Goal: Check status

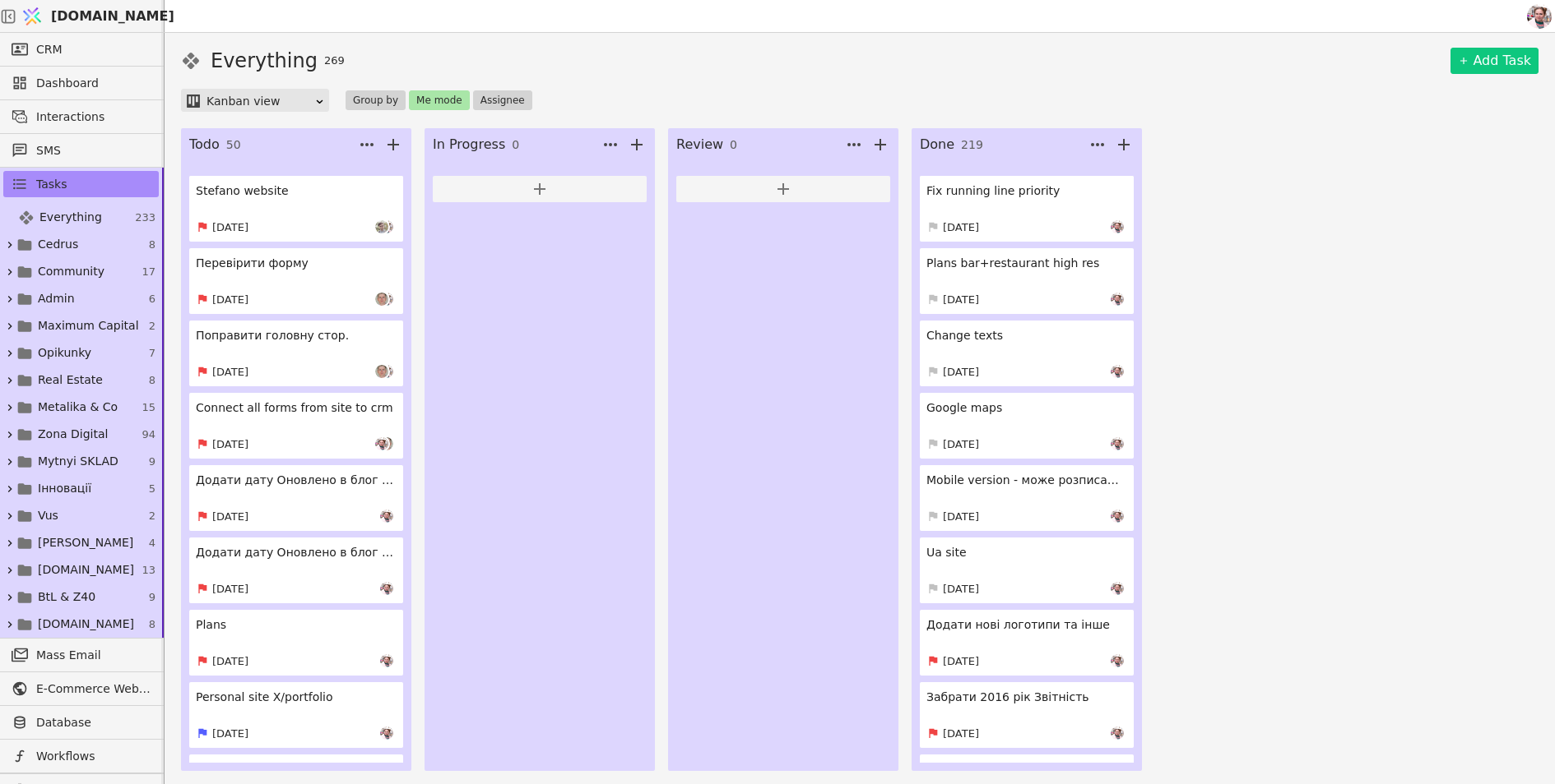
click at [324, 279] on link "Перевірити форму [DATE]" at bounding box center [296, 282] width 214 height 66
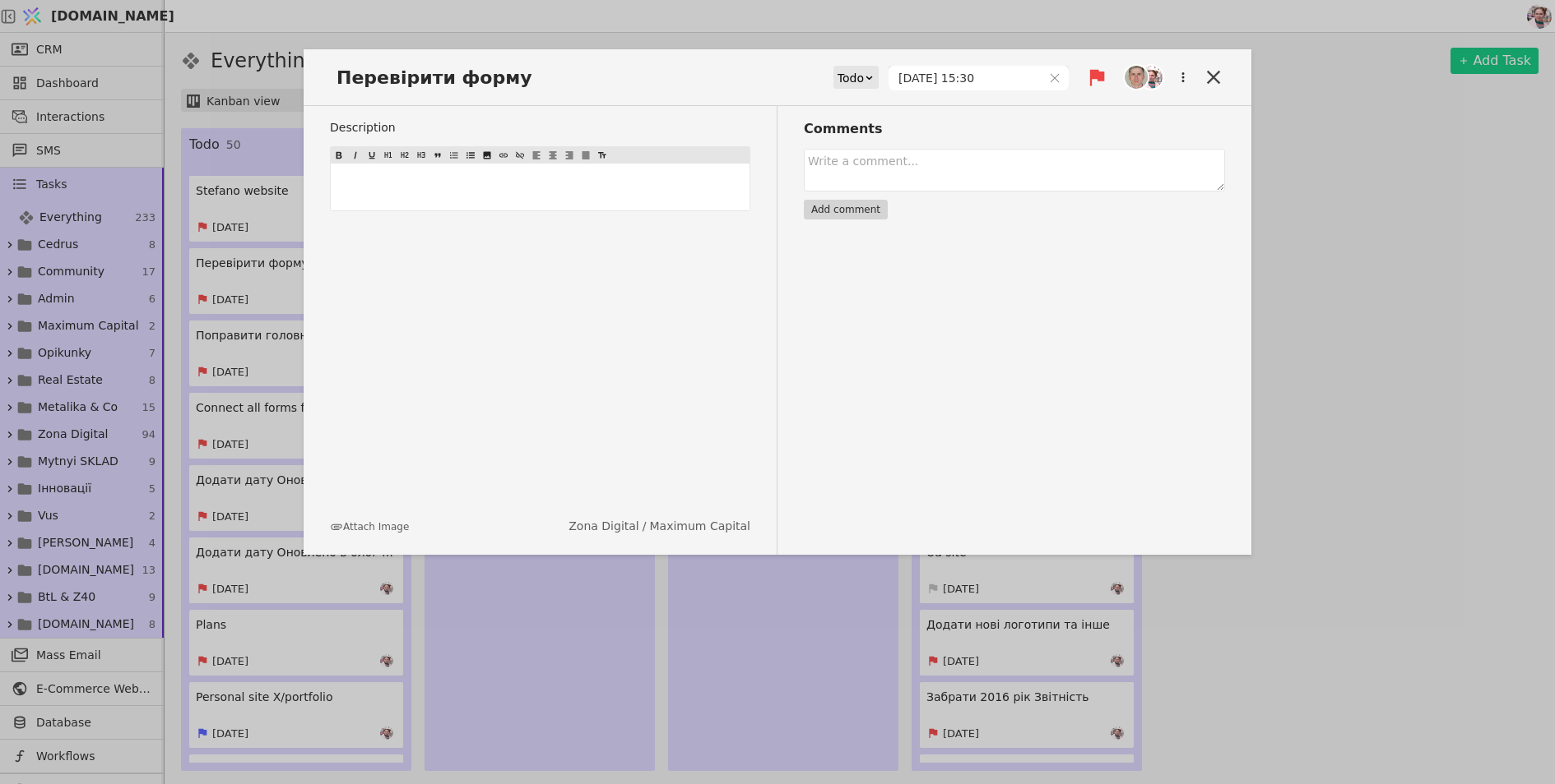
click at [750, 33] on div "Перевірити форму Todo [DATE] 15:30 Description ﻿ Attach Image Zona Digital / Ma…" at bounding box center [778, 392] width 1555 height 784
